Goal: Task Accomplishment & Management: Complete application form

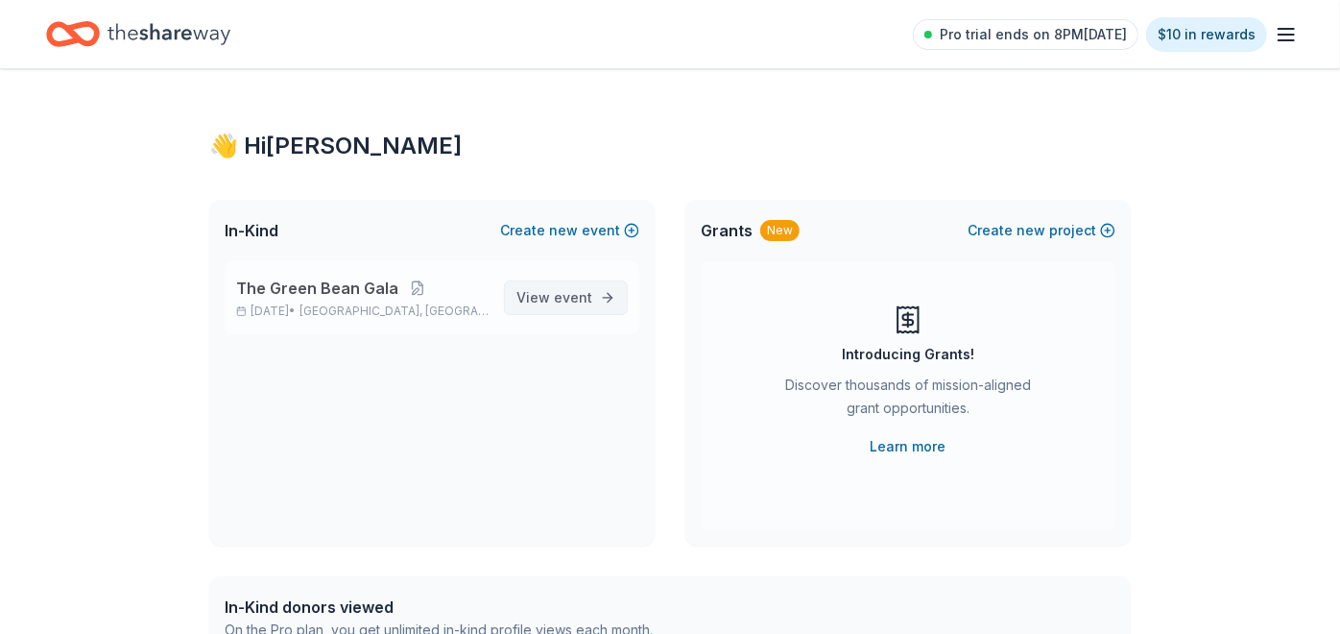
click at [576, 299] on span "event" at bounding box center [573, 297] width 38 height 16
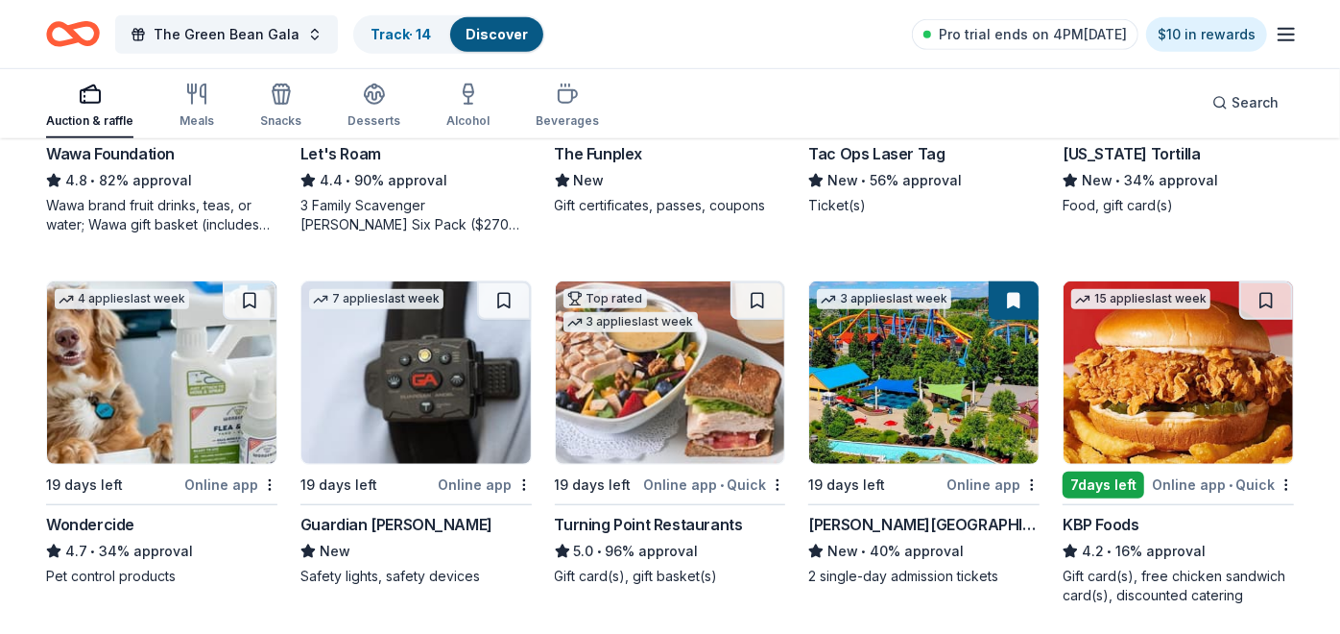
scroll to position [852, 0]
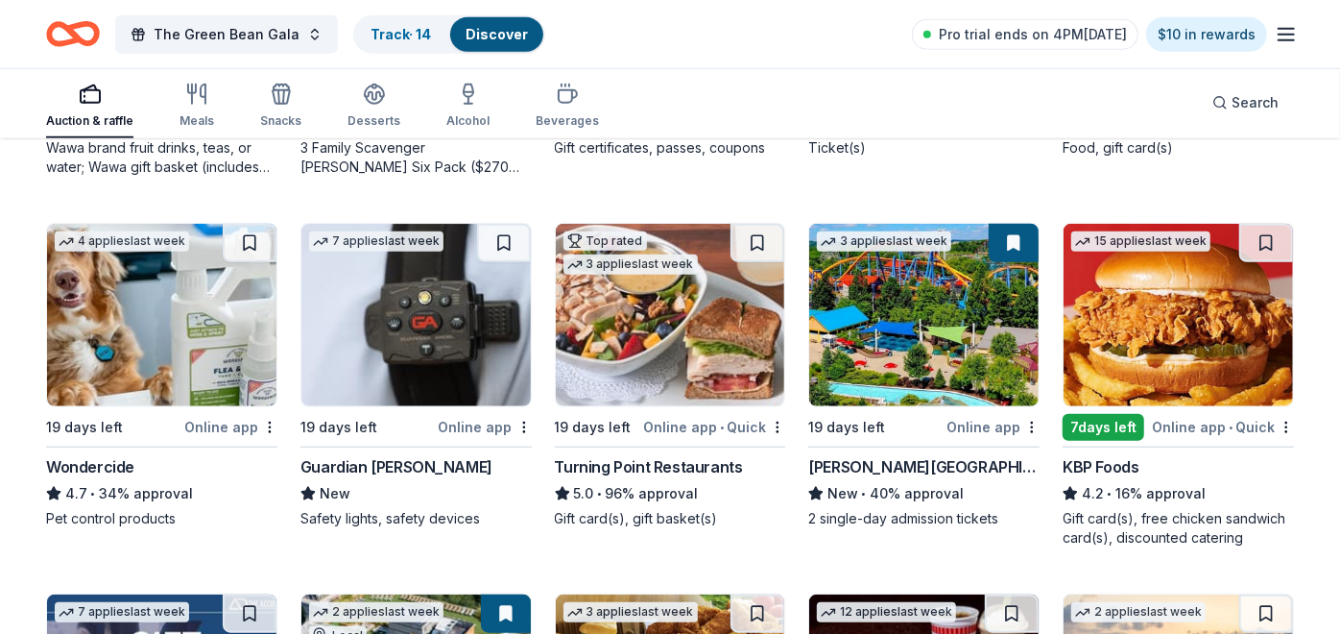
click at [899, 309] on img at bounding box center [923, 315] width 229 height 182
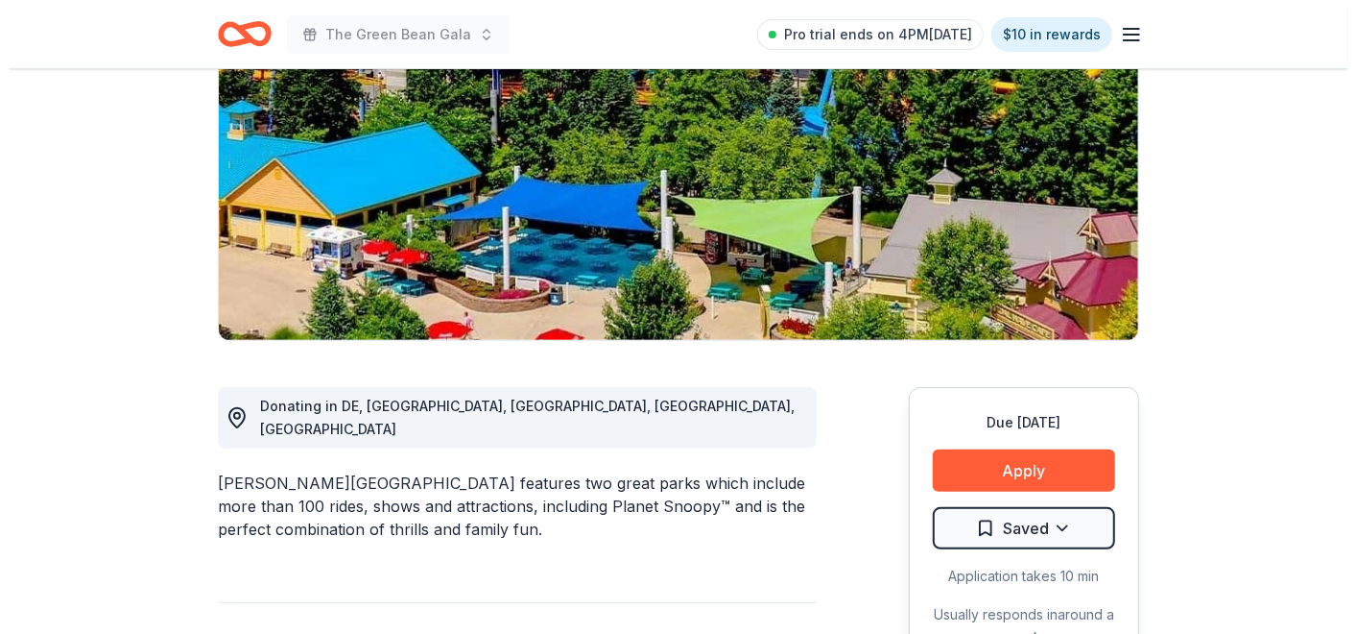
scroll to position [320, 0]
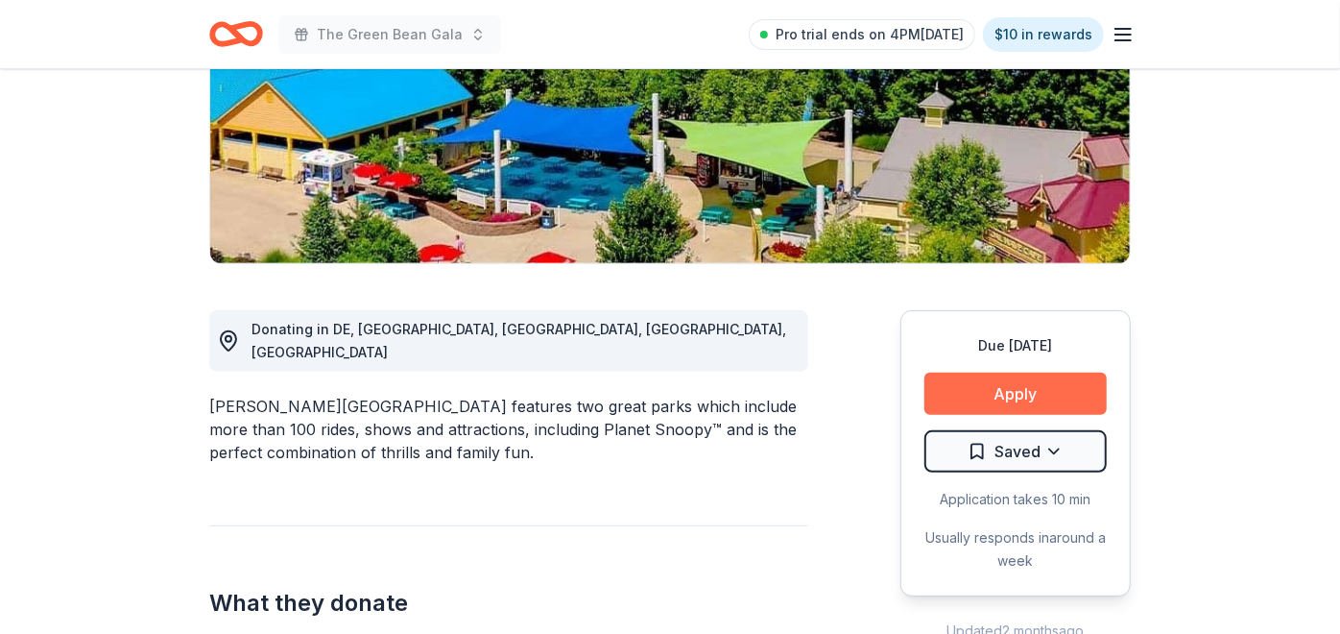
click at [946, 379] on button "Apply" at bounding box center [1015, 393] width 182 height 42
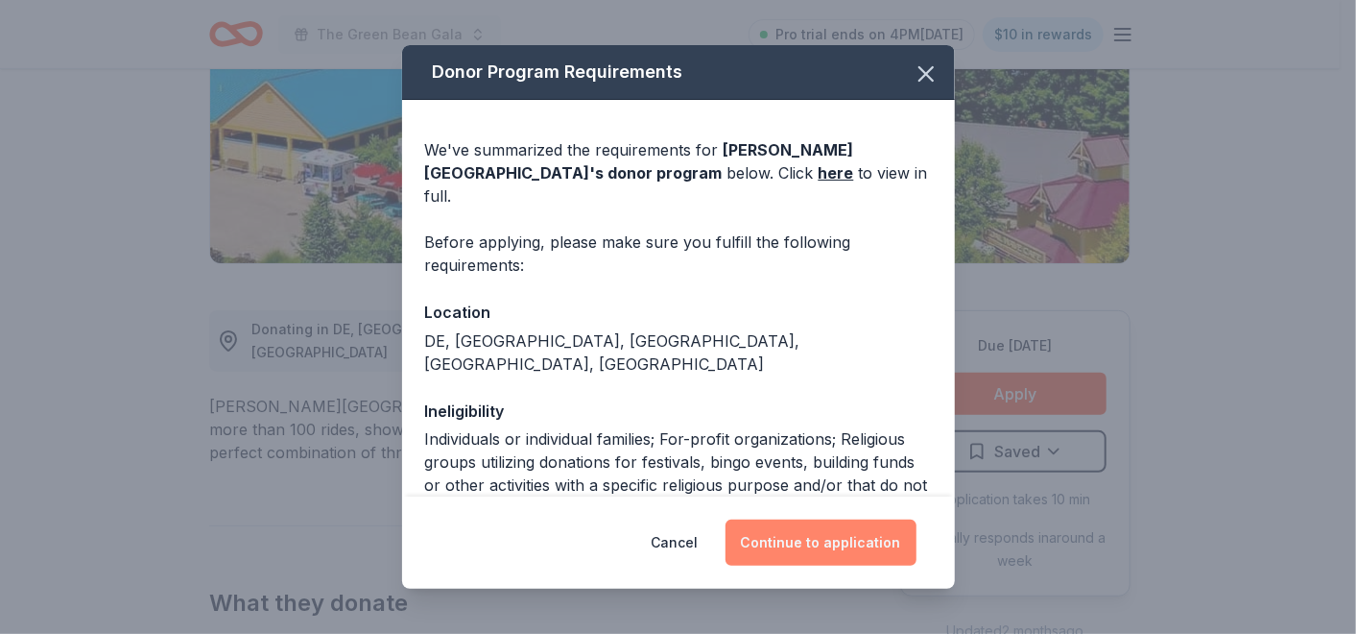
click at [850, 545] on button "Continue to application" at bounding box center [821, 542] width 191 height 46
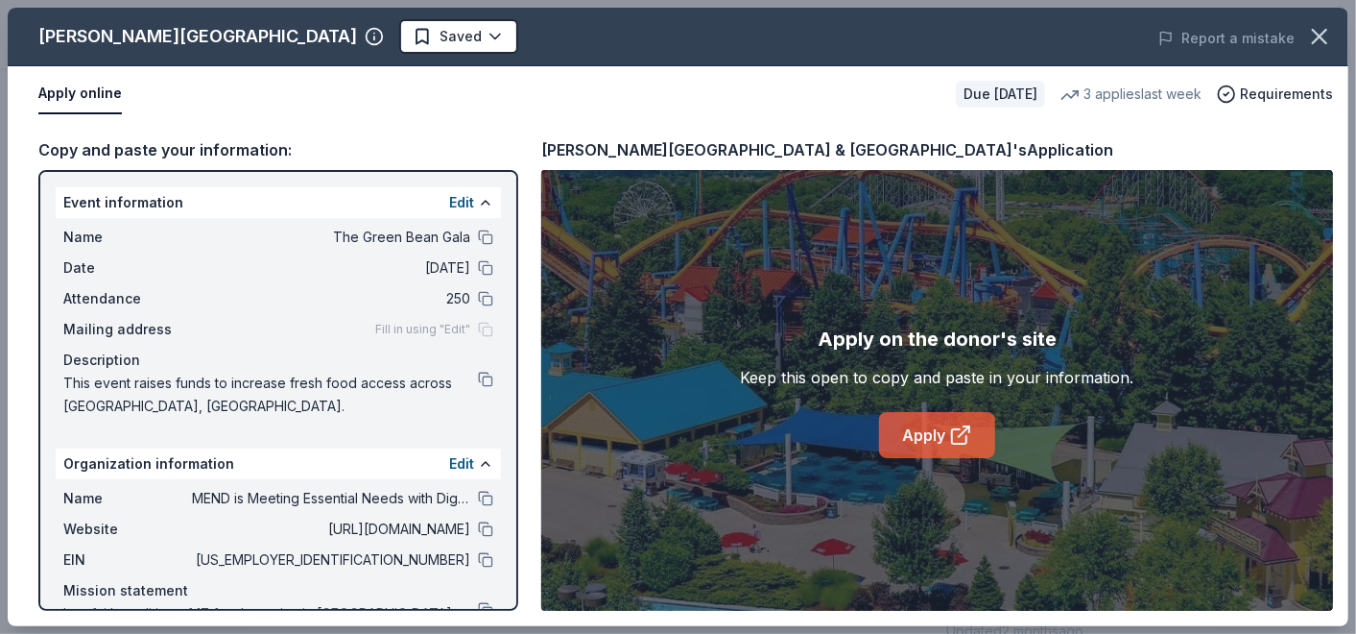
click at [938, 433] on link "Apply" at bounding box center [937, 435] width 116 height 46
